Goal: Transaction & Acquisition: Purchase product/service

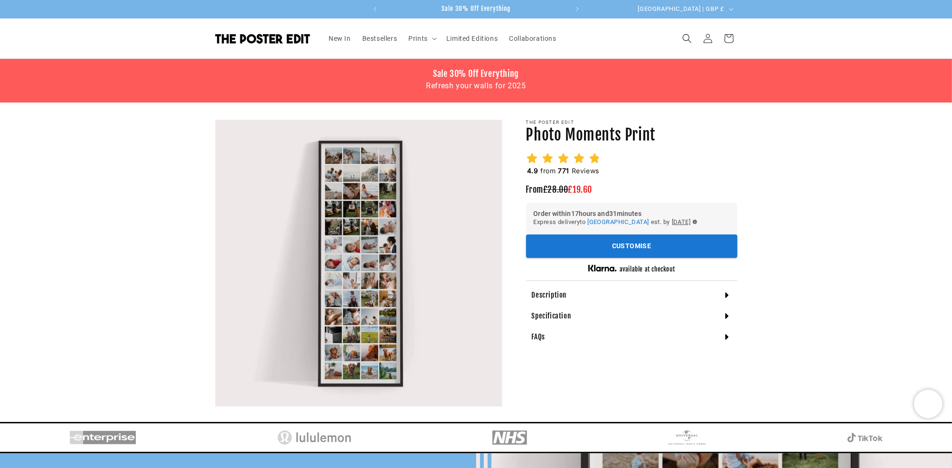
click at [596, 296] on div "Description" at bounding box center [631, 295] width 211 height 21
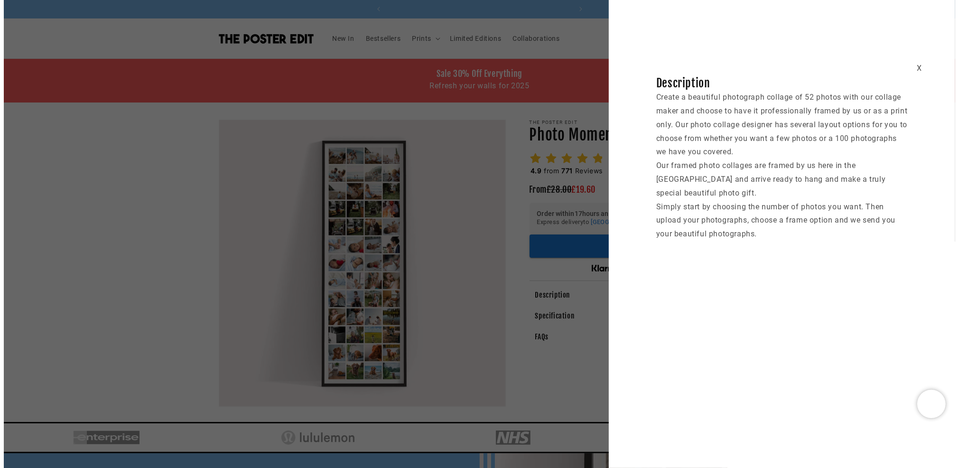
scroll to position [0, 370]
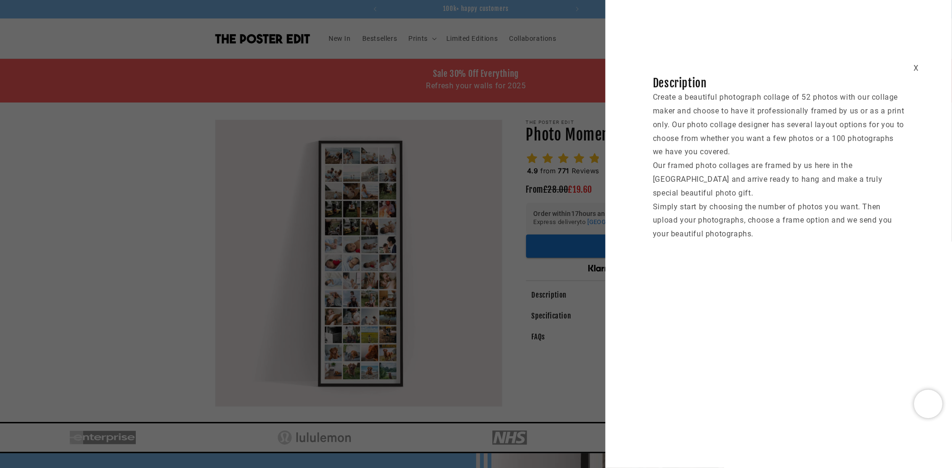
click at [582, 286] on div "X Description Create a beautiful photograph collage of 52 photos with our colla…" at bounding box center [476, 234] width 952 height 468
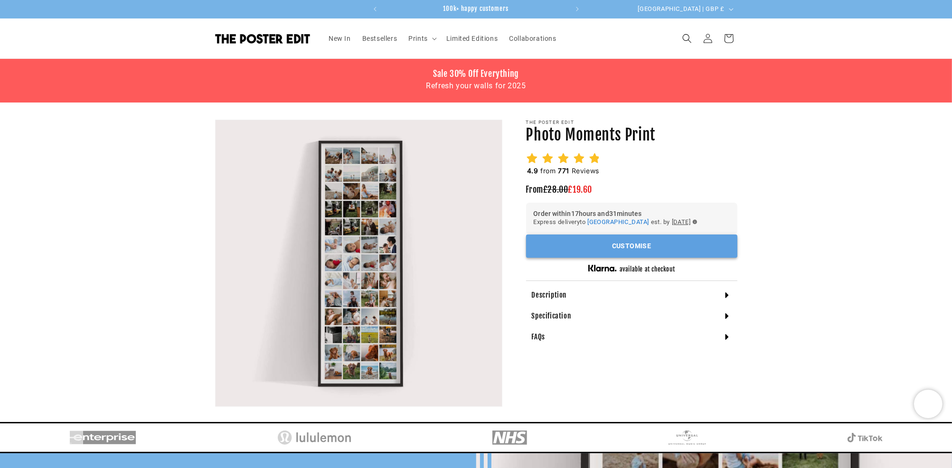
click at [570, 257] on button "Customise" at bounding box center [631, 245] width 211 height 23
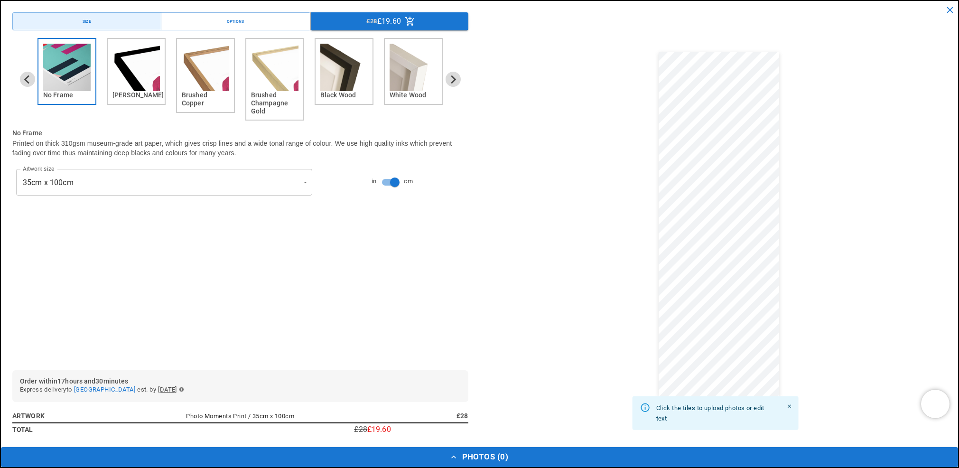
click at [129, 82] on img "2 of 6" at bounding box center [136, 67] width 47 height 47
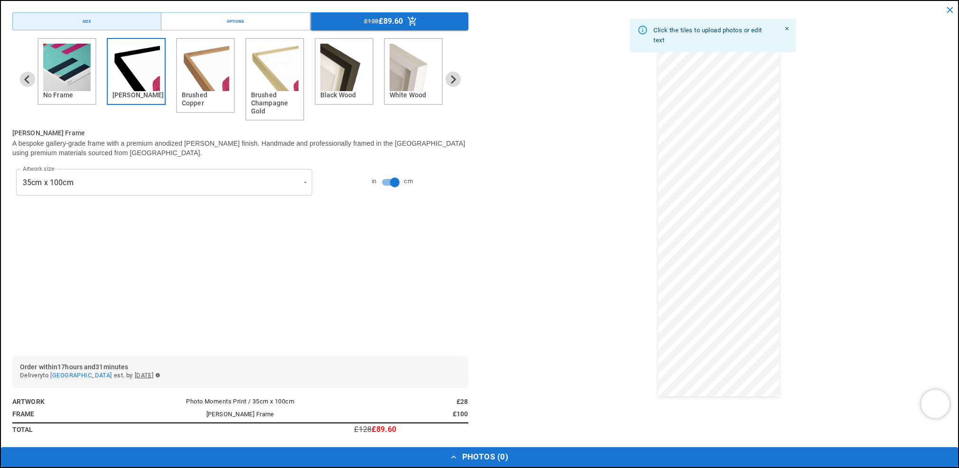
scroll to position [0, 0]
click at [191, 76] on img "3 of 6" at bounding box center [205, 67] width 47 height 47
drag, startPoint x: 256, startPoint y: 73, endPoint x: 270, endPoint y: 70, distance: 14.1
click at [256, 72] on img "4 of 6" at bounding box center [274, 67] width 47 height 47
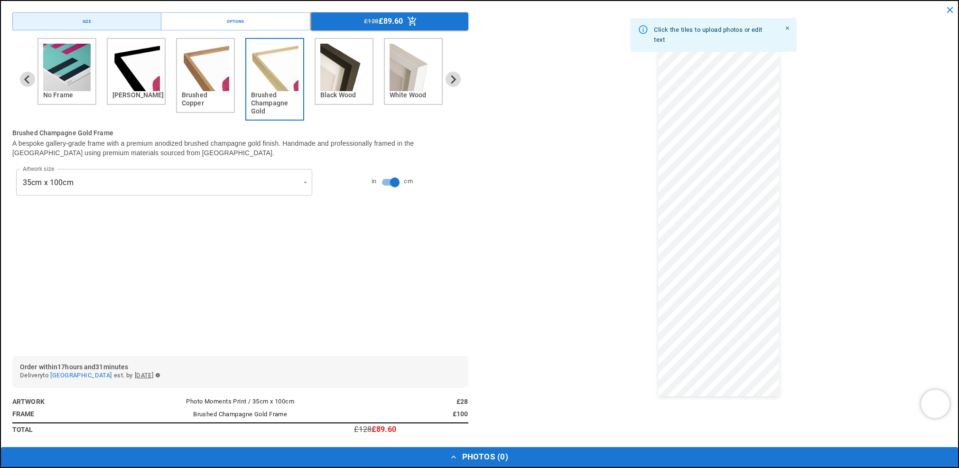
click at [349, 71] on img "5 of 6" at bounding box center [343, 67] width 47 height 47
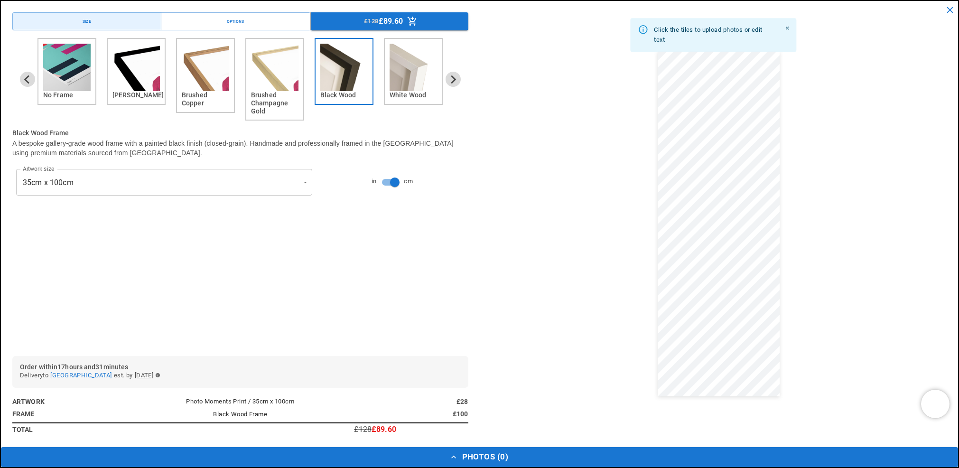
click at [399, 72] on img "6 of 6" at bounding box center [413, 67] width 47 height 47
click at [449, 75] on icon "Next slide" at bounding box center [453, 79] width 9 height 9
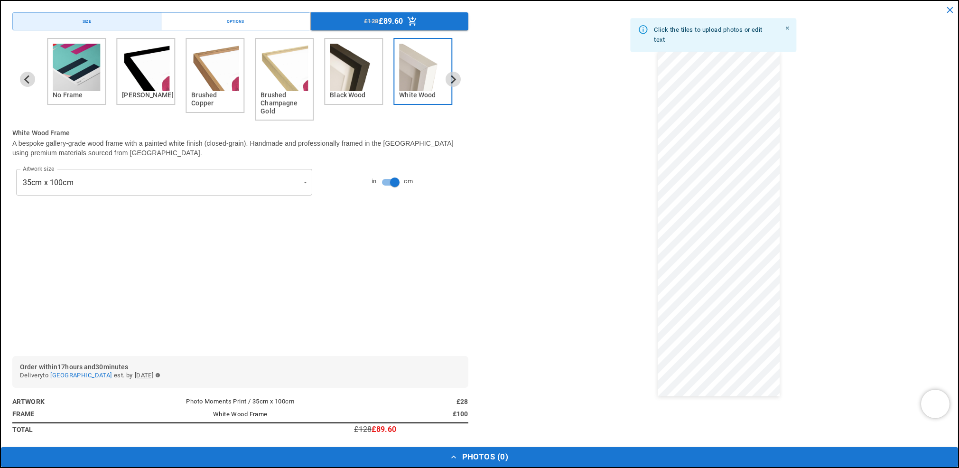
click at [71, 60] on img "1 of 6" at bounding box center [76, 67] width 47 height 47
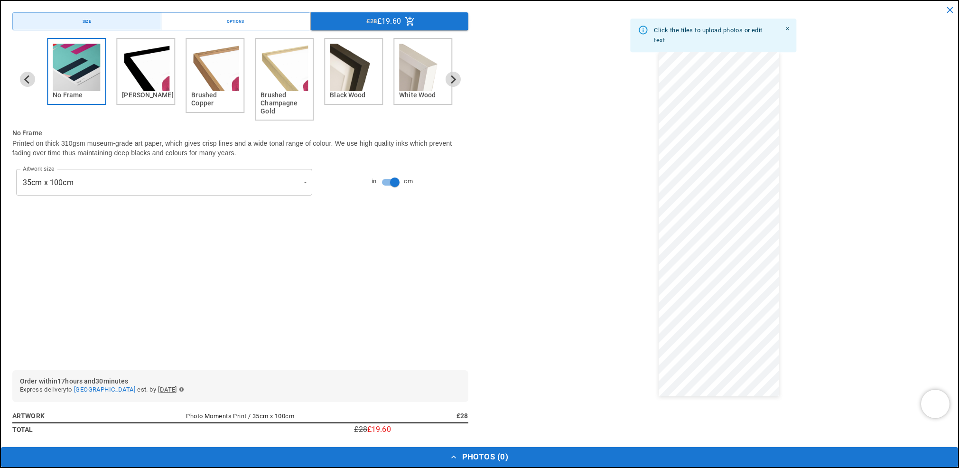
scroll to position [0, 185]
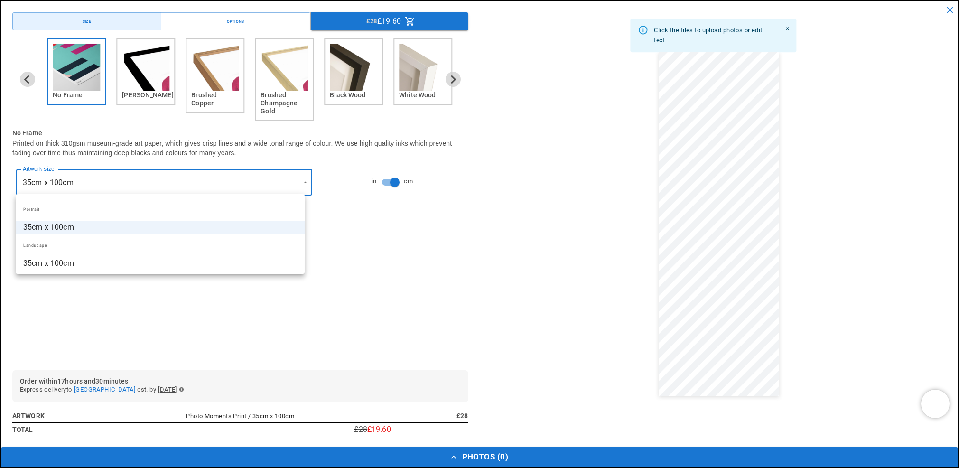
drag, startPoint x: 147, startPoint y: 264, endPoint x: 144, endPoint y: 254, distance: 10.4
click at [144, 263] on li "35cm x 100cm" at bounding box center [160, 263] width 289 height 13
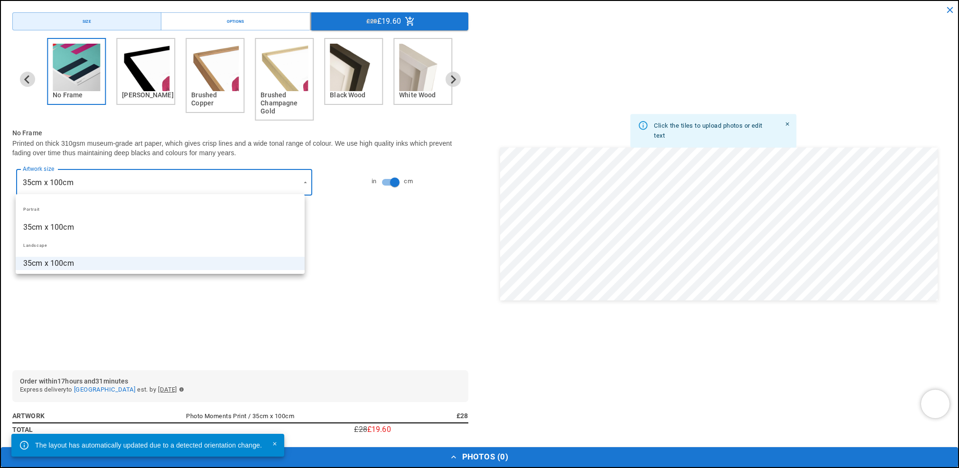
drag, startPoint x: 158, startPoint y: 237, endPoint x: 161, endPoint y: 229, distance: 8.7
click at [158, 236] on li "Landscape" at bounding box center [160, 245] width 289 height 23
click at [164, 225] on li "35cm x 100cm" at bounding box center [160, 227] width 289 height 13
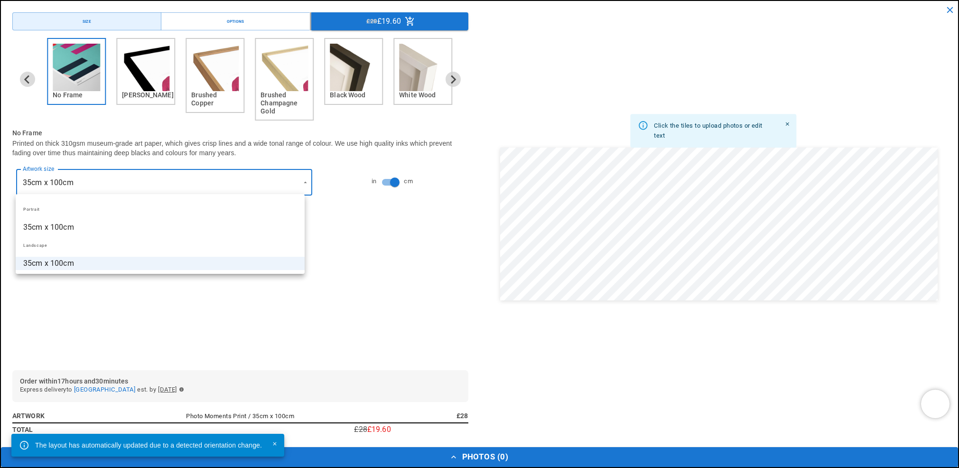
type input "**********"
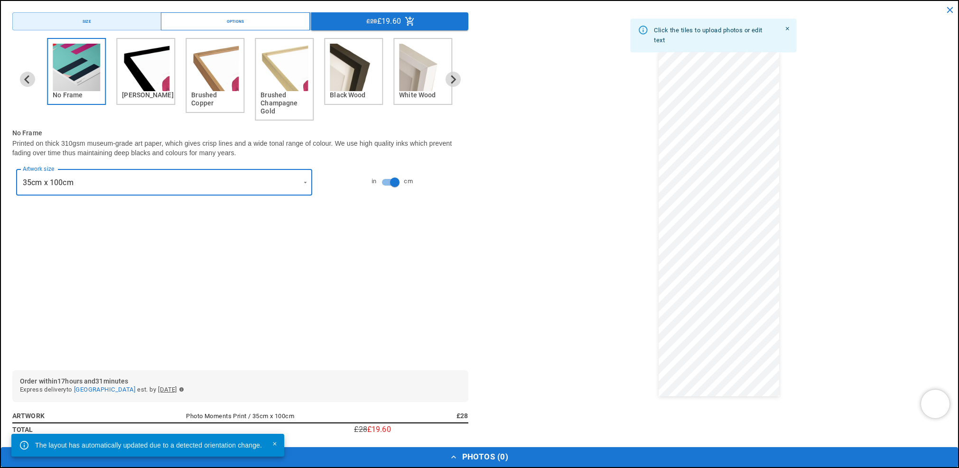
click at [235, 20] on div "Options" at bounding box center [236, 21] width 18 height 7
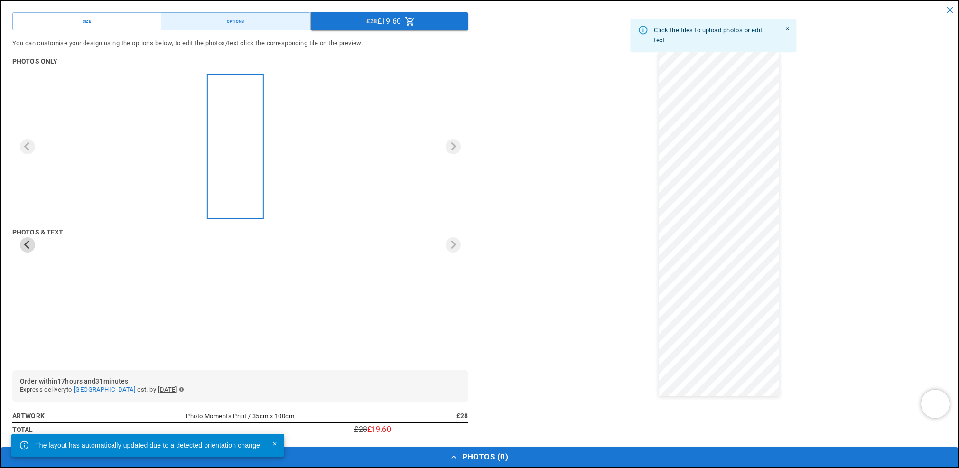
scroll to position [0, 0]
